Goal: Task Accomplishment & Management: Check status

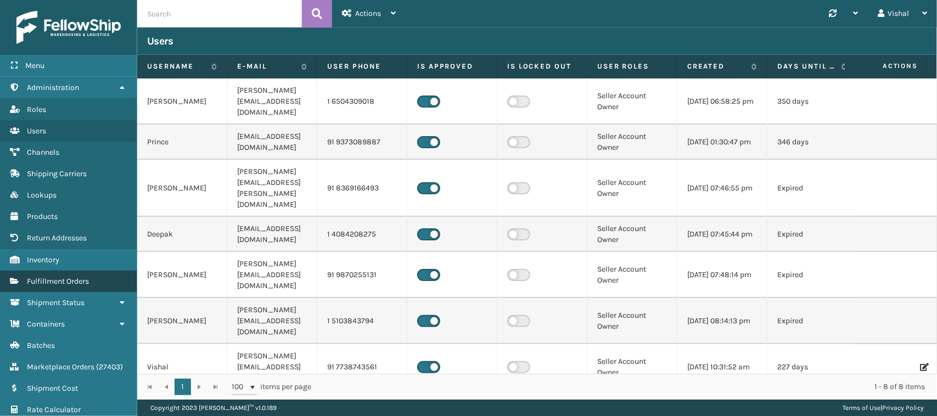
click at [69, 281] on link "Fulfillment Orders" at bounding box center [68, 281] width 137 height 21
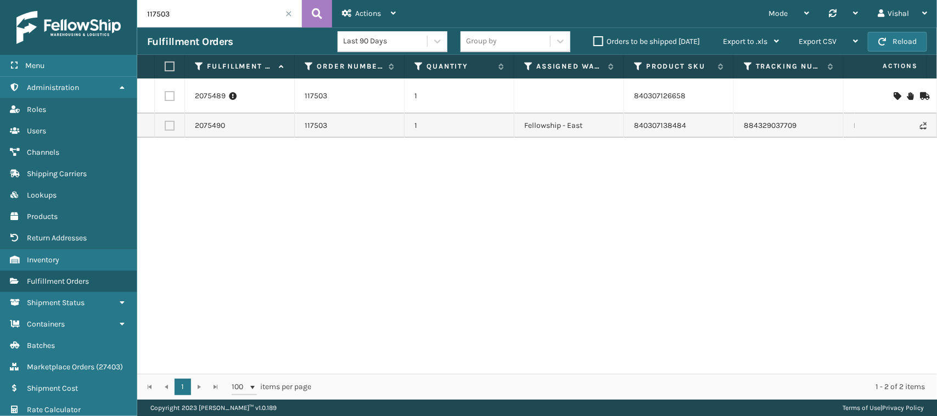
click at [194, 13] on input "117503" at bounding box center [219, 13] width 165 height 27
paste input "2-4915759-6558634"
type input "112-4915759-6558634"
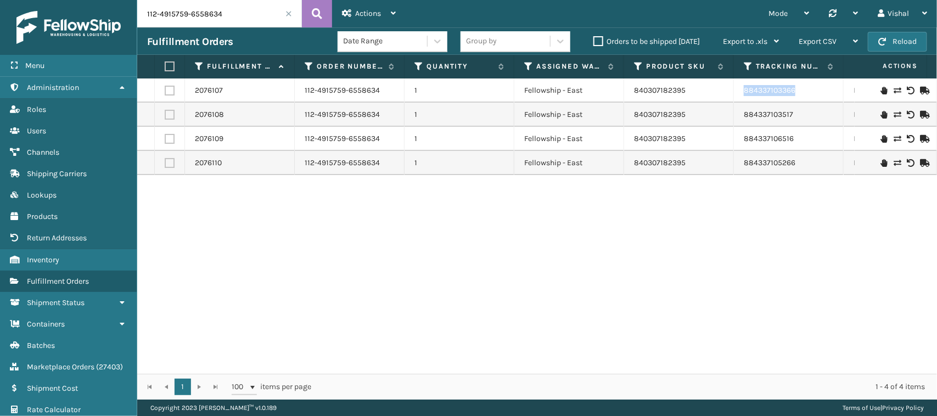
drag, startPoint x: 740, startPoint y: 91, endPoint x: 808, endPoint y: 98, distance: 67.9
click at [808, 98] on td "884337103366" at bounding box center [789, 91] width 110 height 24
copy link "884337103366"
drag, startPoint x: 740, startPoint y: 117, endPoint x: 813, endPoint y: 120, distance: 73.1
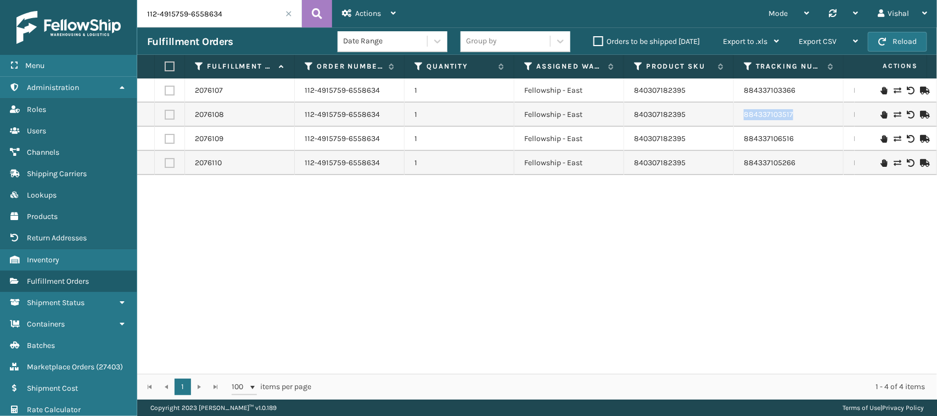
click at [813, 120] on td "884337103517" at bounding box center [789, 115] width 110 height 24
copy link "884337103517"
drag, startPoint x: 742, startPoint y: 136, endPoint x: 794, endPoint y: 141, distance: 51.8
click at [794, 141] on td "884337106516" at bounding box center [789, 139] width 110 height 24
copy link "884337106516"
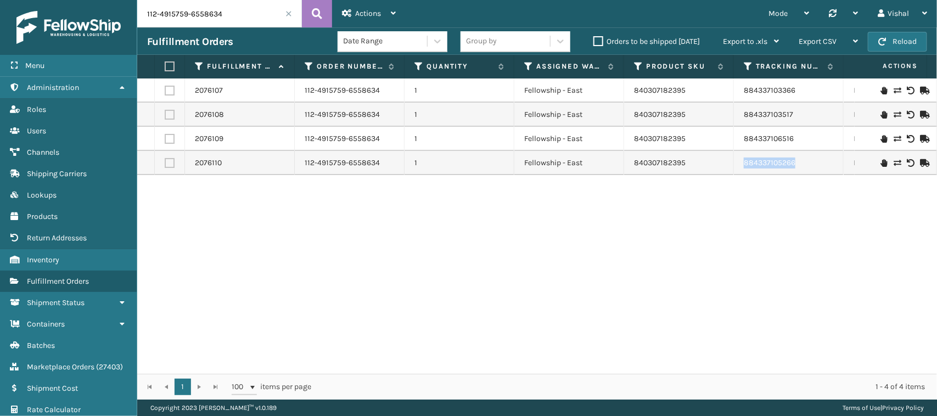
drag, startPoint x: 737, startPoint y: 166, endPoint x: 797, endPoint y: 172, distance: 59.6
click at [797, 172] on td "884337105266" at bounding box center [789, 163] width 110 height 24
copy link "884337105266"
drag, startPoint x: 740, startPoint y: 89, endPoint x: 818, endPoint y: 92, distance: 78.0
click at [818, 92] on td "884337103366" at bounding box center [789, 91] width 110 height 24
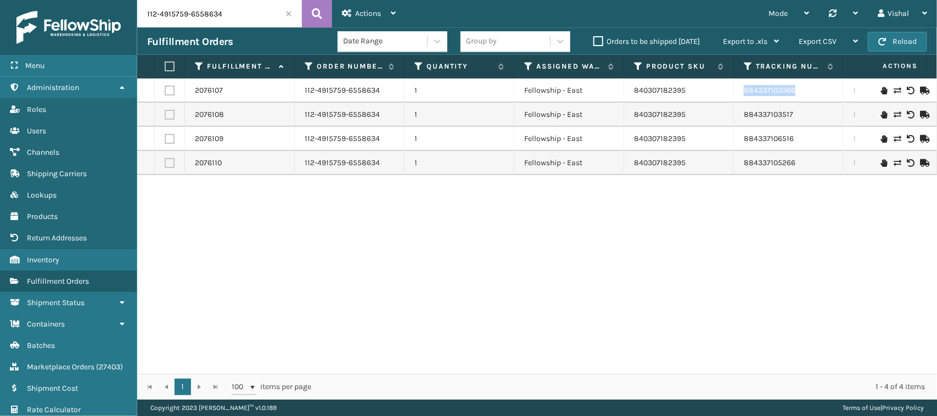
copy link "884337103366"
drag, startPoint x: 738, startPoint y: 111, endPoint x: 799, endPoint y: 114, distance: 61.0
click at [799, 114] on td "884337103517" at bounding box center [789, 115] width 110 height 24
copy link "884337103517"
drag, startPoint x: 739, startPoint y: 143, endPoint x: 801, endPoint y: 144, distance: 61.5
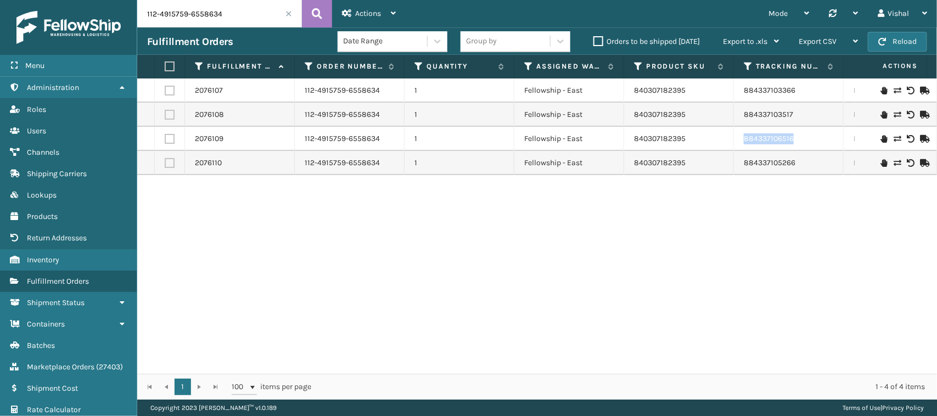
click at [801, 144] on td "884337106516" at bounding box center [789, 139] width 110 height 24
copy link "884337106516"
drag, startPoint x: 740, startPoint y: 167, endPoint x: 837, endPoint y: 171, distance: 97.2
click at [837, 171] on td "884337105266" at bounding box center [789, 163] width 110 height 24
copy link "884337105266"
